Goal: Task Accomplishment & Management: Manage account settings

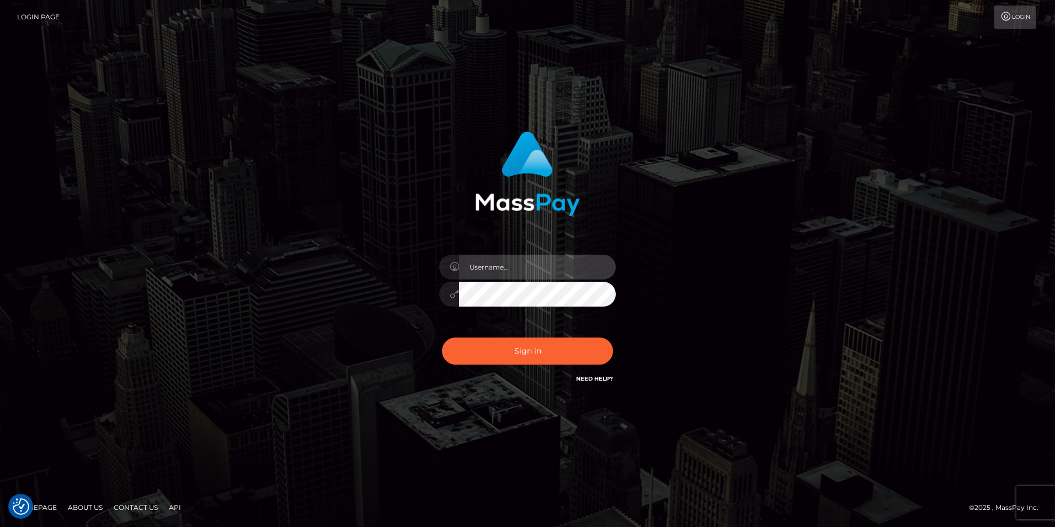
click at [522, 270] on input "text" at bounding box center [537, 266] width 157 height 25
type input "[EMAIL_ADDRESS][DOMAIN_NAME]"
click at [419, 342] on div "bnebimbo@proton.me Sign in" at bounding box center [528, 258] width 290 height 270
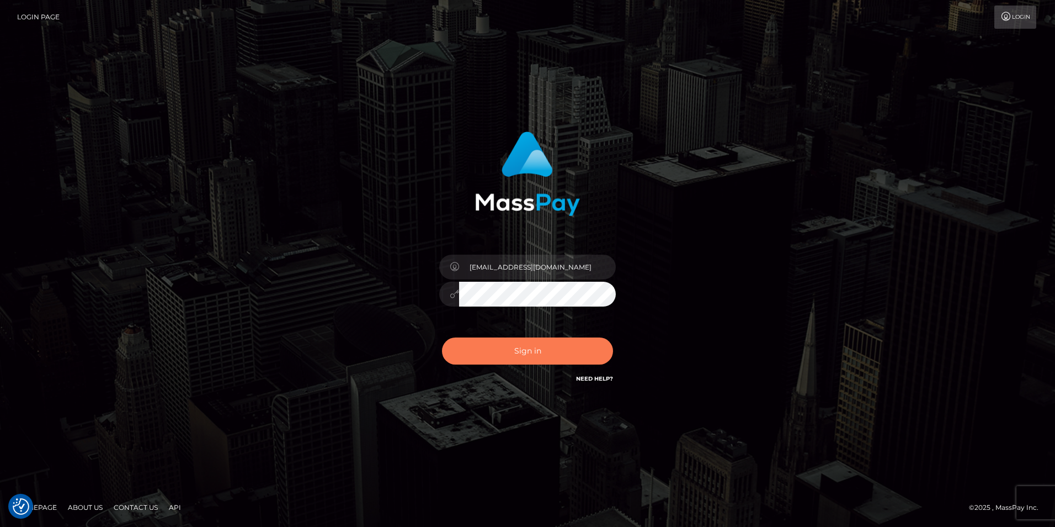
click at [525, 349] on button "Sign in" at bounding box center [527, 350] width 171 height 27
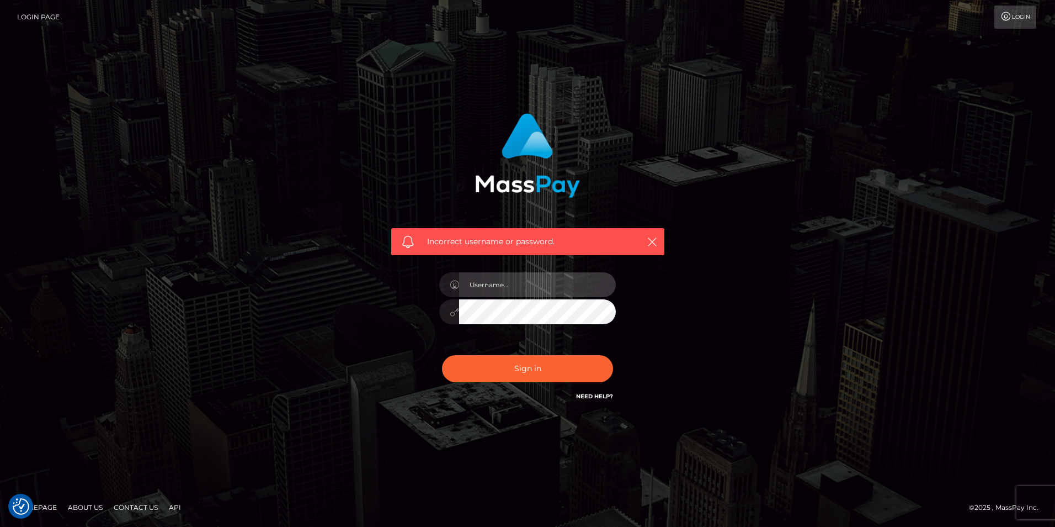
click at [524, 285] on input "text" at bounding box center [537, 284] width 157 height 25
type input "bnebimbo@proton.me"
click at [401, 315] on div "Incorrect username or password. bnebimbo@proton.me" at bounding box center [528, 258] width 290 height 306
click at [458, 364] on button "Sign in" at bounding box center [527, 368] width 171 height 27
click at [654, 240] on icon "button" at bounding box center [652, 241] width 11 height 11
